Goal: Navigation & Orientation: Find specific page/section

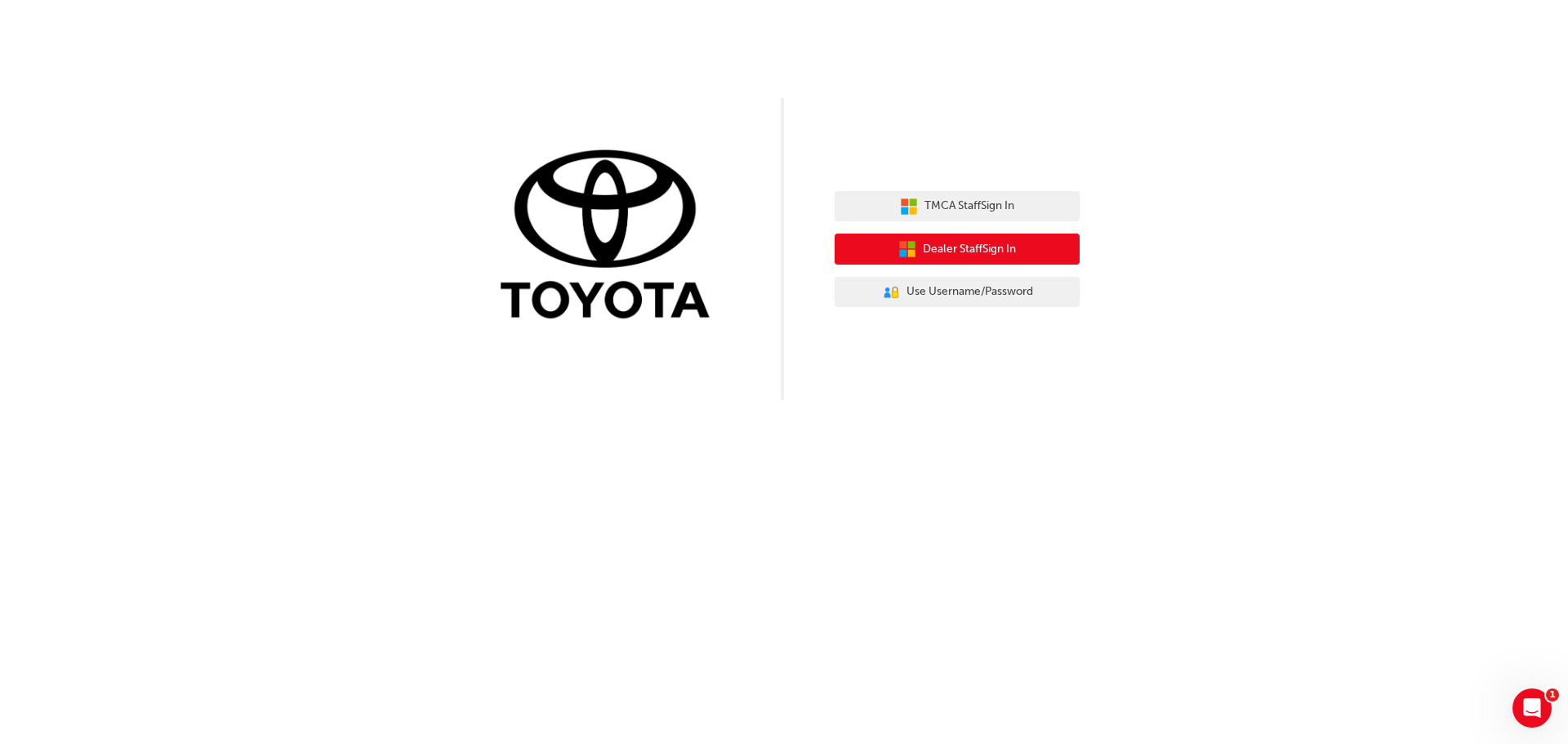
click at [927, 247] on span "Dealer Staff Sign In" at bounding box center [969, 249] width 93 height 19
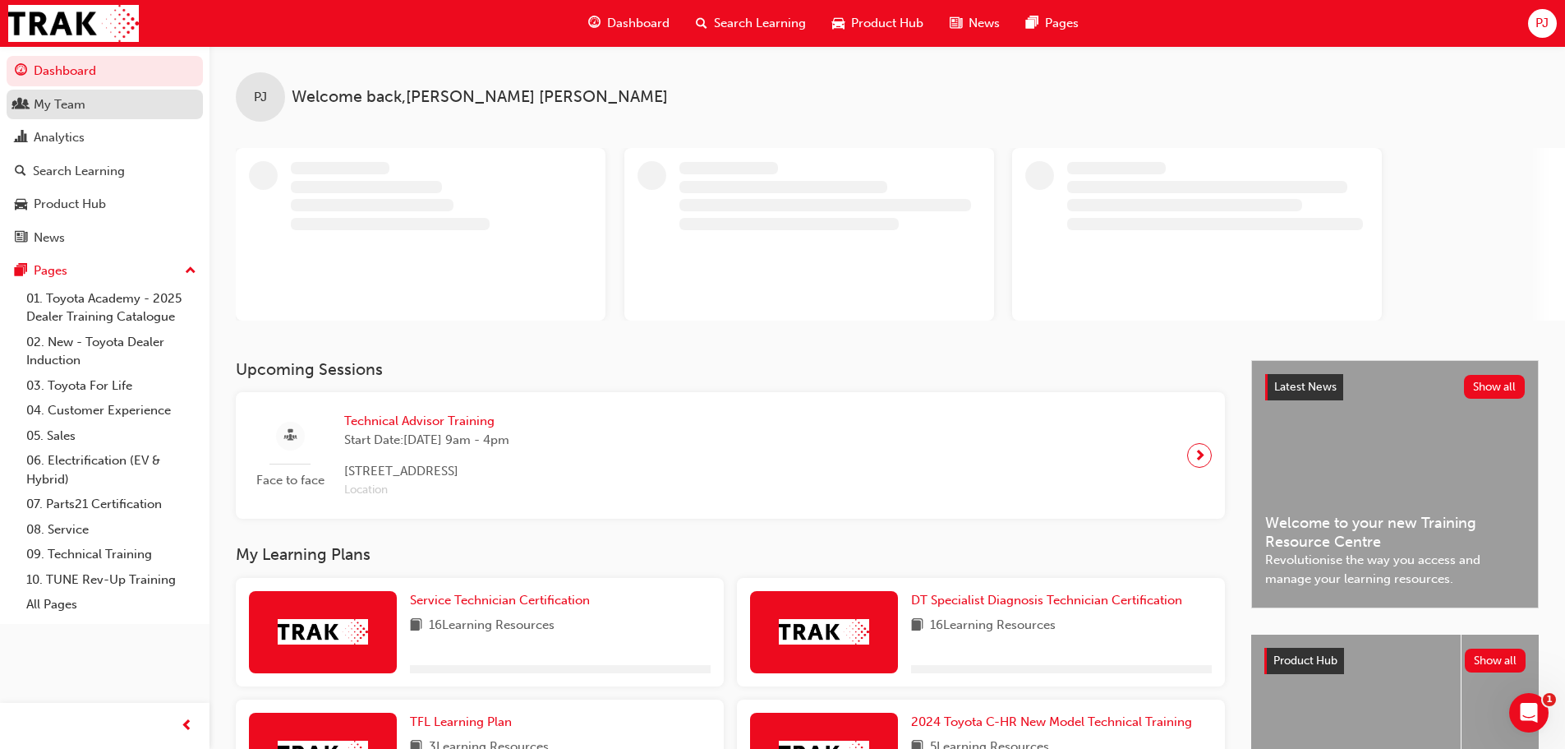
click at [70, 102] on div "My Team" at bounding box center [60, 104] width 52 height 19
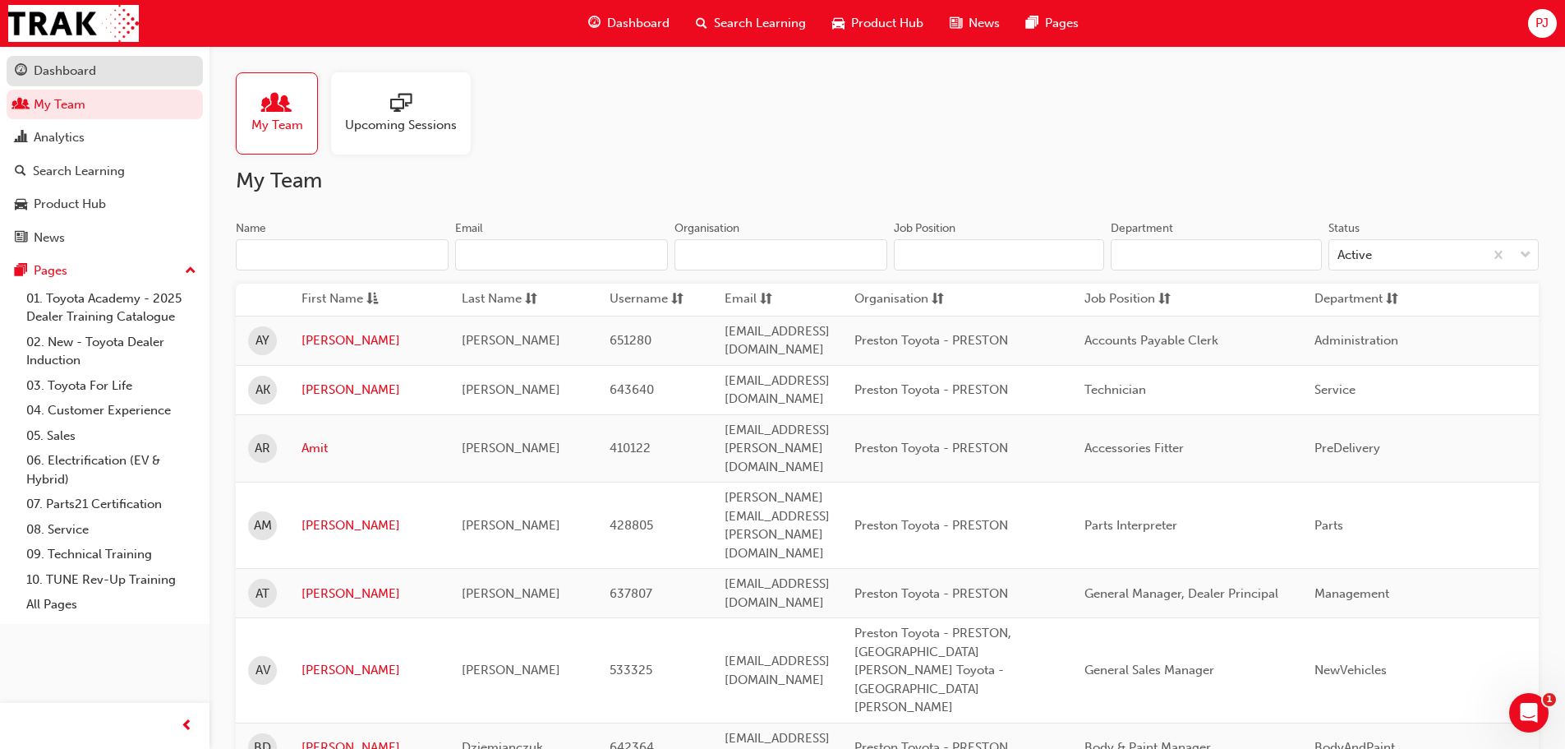
click at [76, 67] on div "Dashboard" at bounding box center [65, 71] width 62 height 19
